Goal: Transaction & Acquisition: Purchase product/service

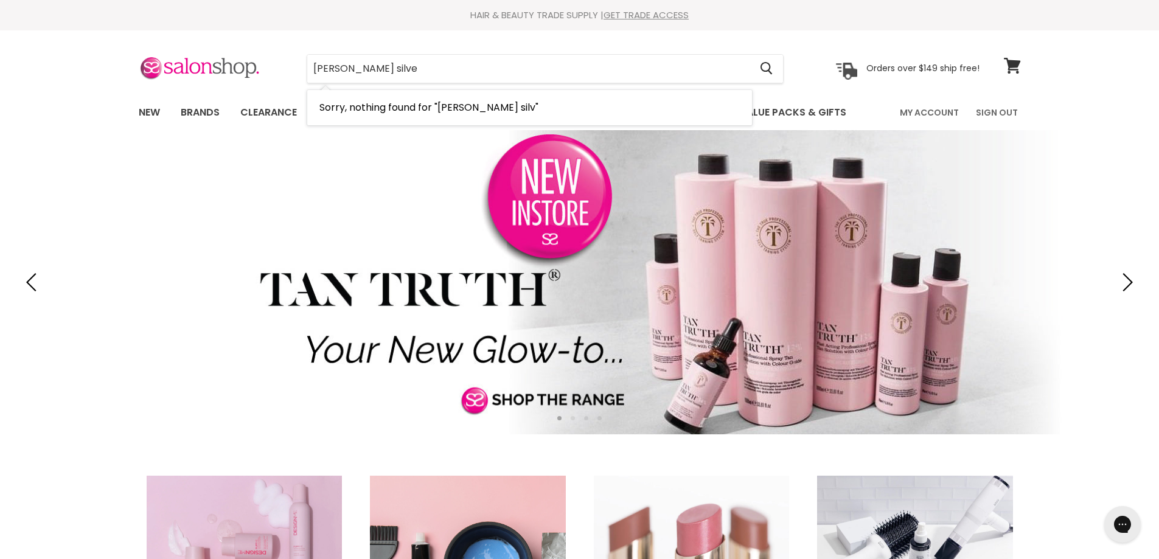
type input "delorenzo silver"
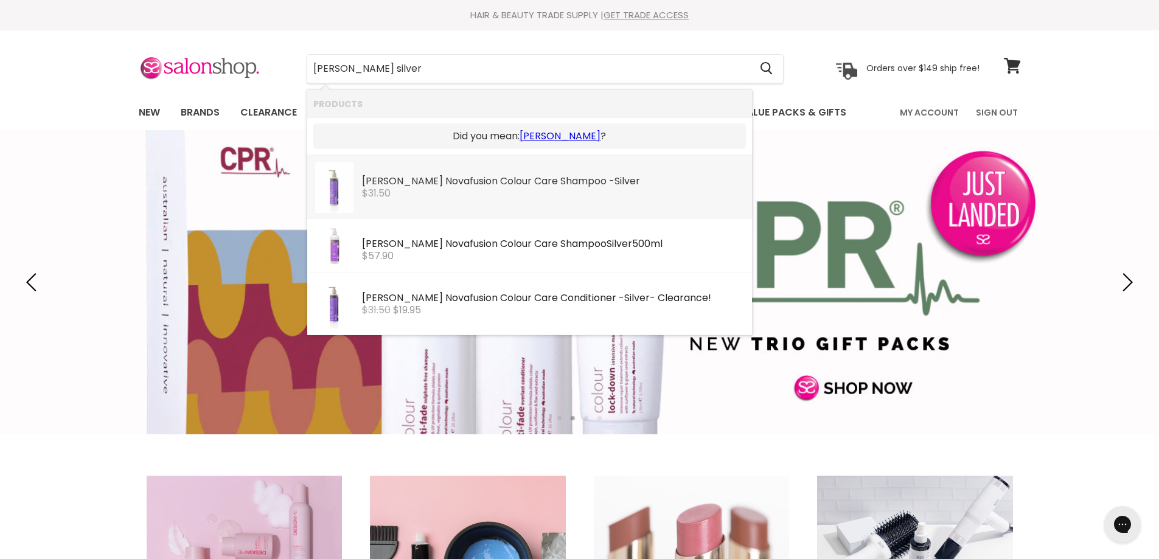
click at [509, 192] on div "$31.50" at bounding box center [554, 193] width 384 height 11
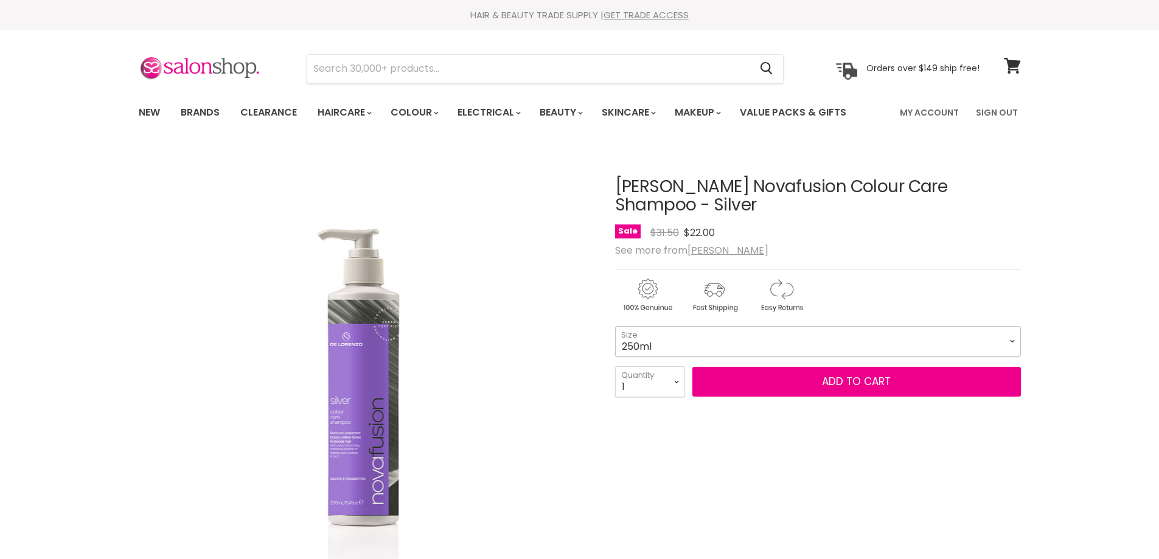
drag, startPoint x: 0, startPoint y: 0, endPoint x: 646, endPoint y: 344, distance: 732.2
click at [646, 344] on select "250ml" at bounding box center [818, 341] width 406 height 30
click at [640, 343] on select "250ml" at bounding box center [818, 341] width 406 height 30
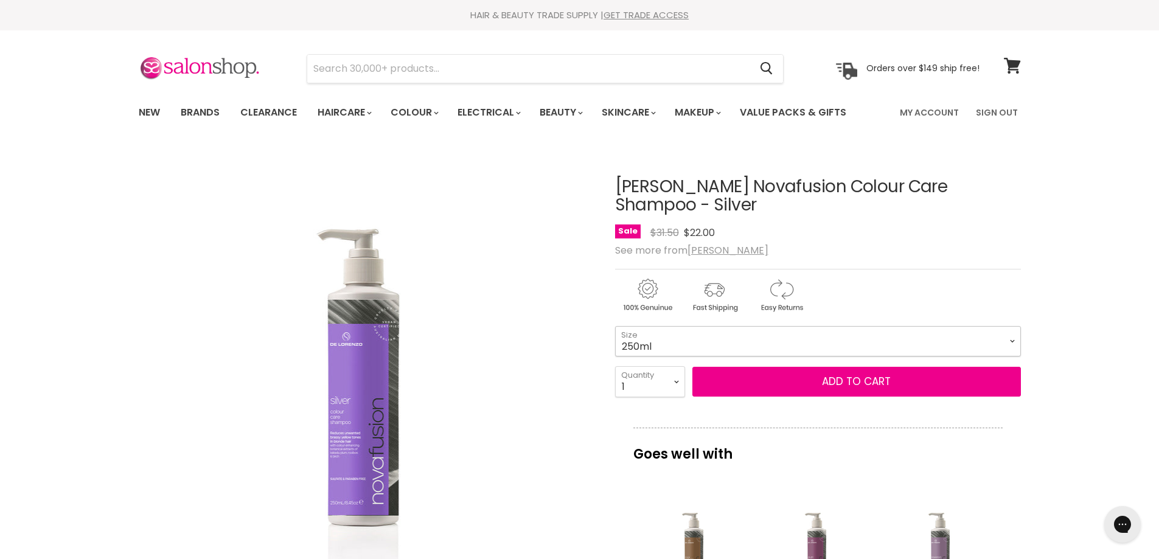
click at [640, 343] on select "250ml" at bounding box center [818, 341] width 406 height 30
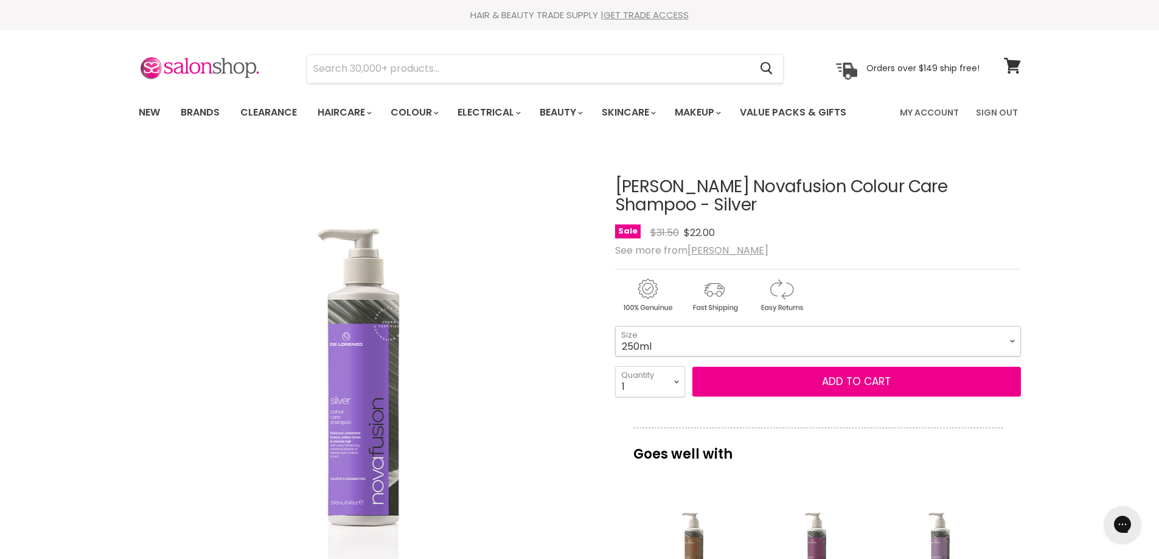
click at [640, 343] on select "250ml" at bounding box center [818, 341] width 406 height 30
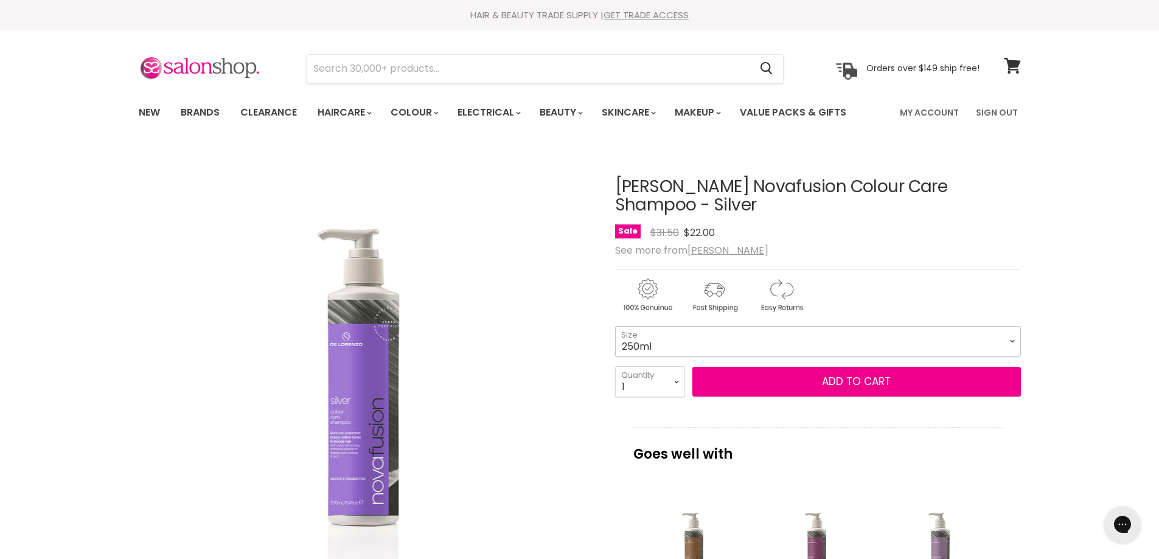
click at [640, 343] on select "250ml" at bounding box center [818, 341] width 406 height 30
click at [640, 342] on select "250ml" at bounding box center [818, 341] width 406 height 30
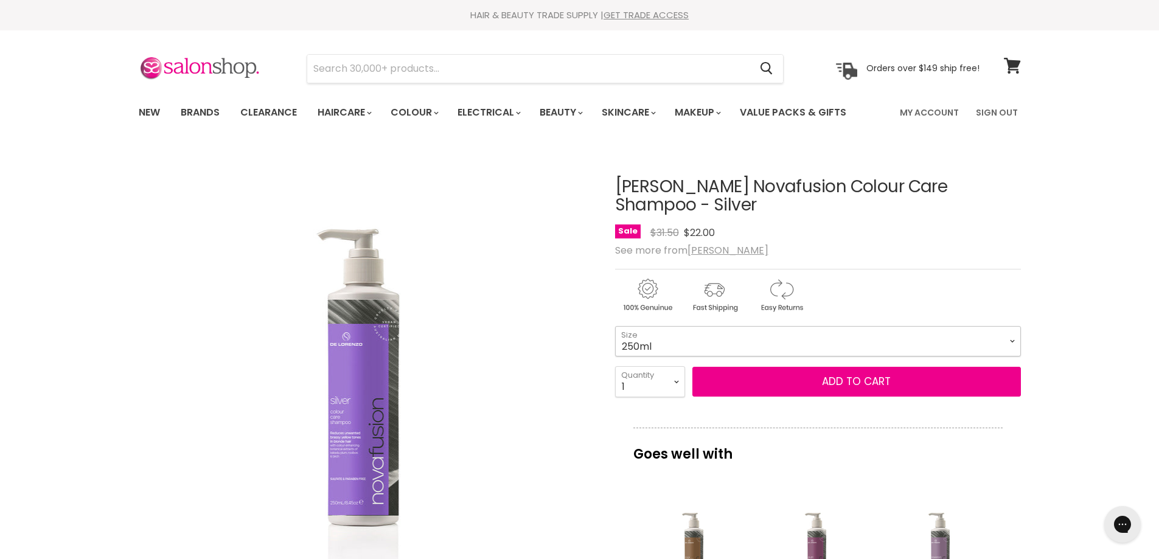
click at [640, 342] on select "250ml" at bounding box center [818, 341] width 406 height 30
click at [640, 341] on select "250ml" at bounding box center [818, 341] width 406 height 30
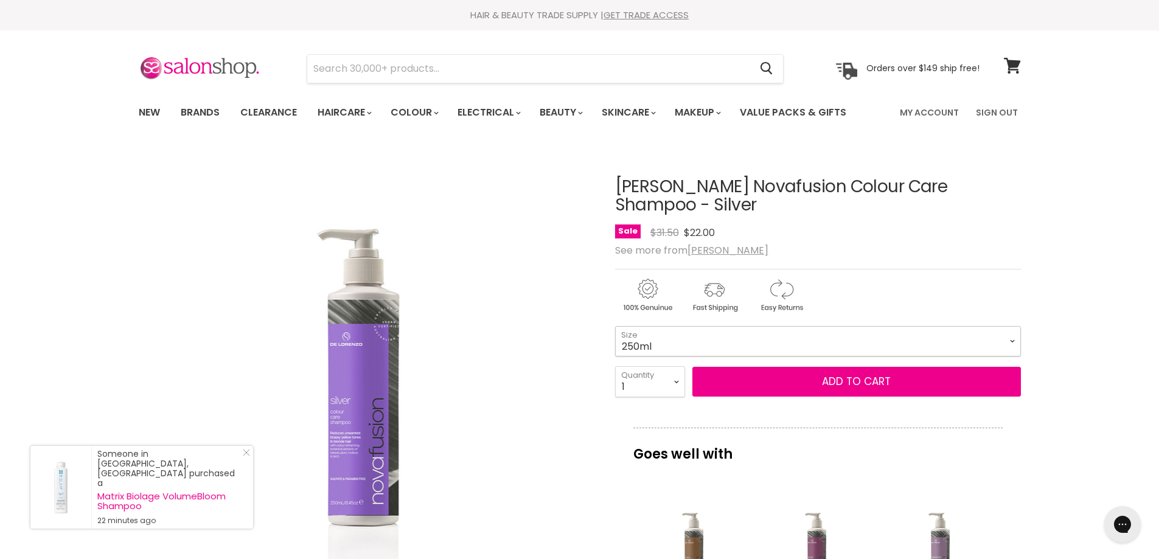
click at [640, 341] on select "250ml" at bounding box center [818, 341] width 406 height 30
